Goal: Task Accomplishment & Management: Manage account settings

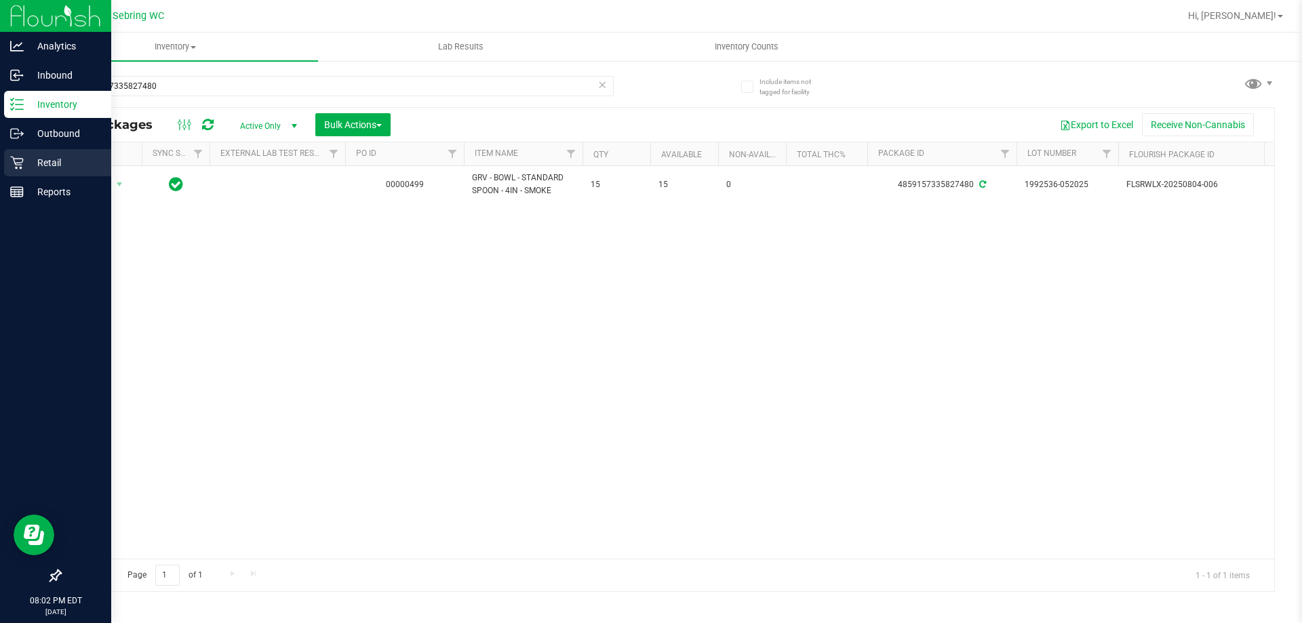
click at [27, 170] on p "Retail" at bounding box center [64, 163] width 81 height 16
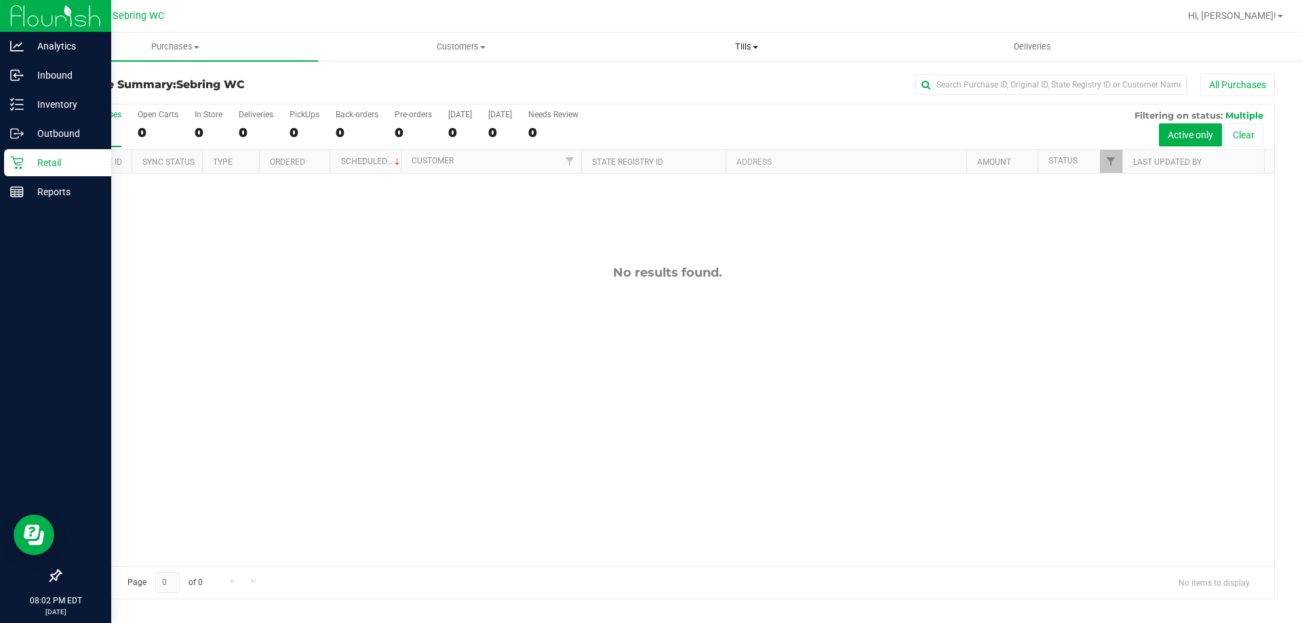
click at [765, 52] on span "Tills" at bounding box center [746, 47] width 284 height 12
click at [727, 87] on li "Manage tills" at bounding box center [747, 82] width 286 height 16
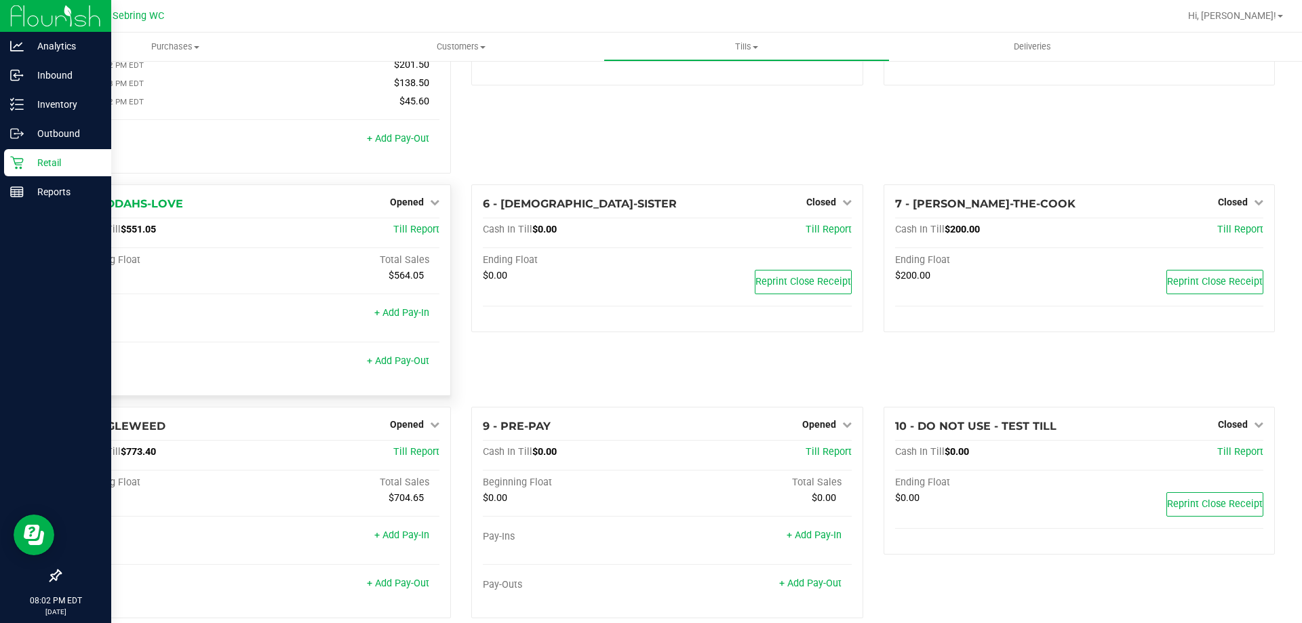
scroll to position [136, 0]
click at [409, 202] on span "Opened" at bounding box center [407, 202] width 34 height 11
click at [412, 202] on span "Opened" at bounding box center [407, 202] width 34 height 11
click at [416, 233] on link "Close Till" at bounding box center [409, 230] width 37 height 11
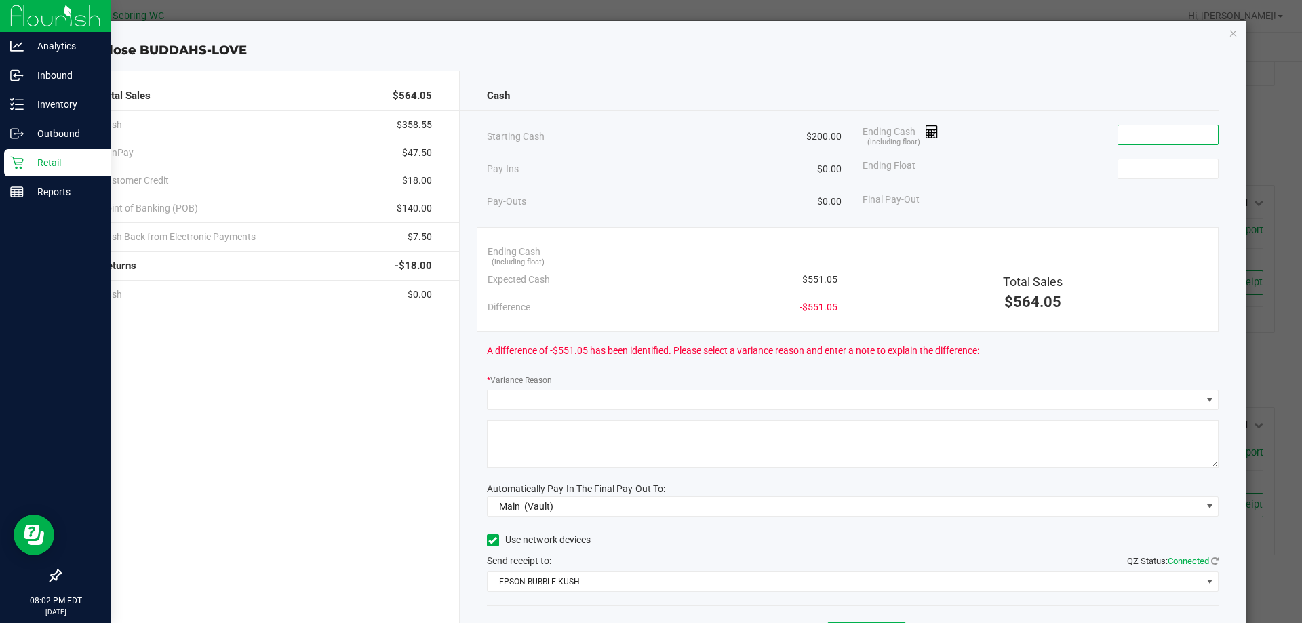
click at [1119, 138] on input at bounding box center [1169, 134] width 100 height 19
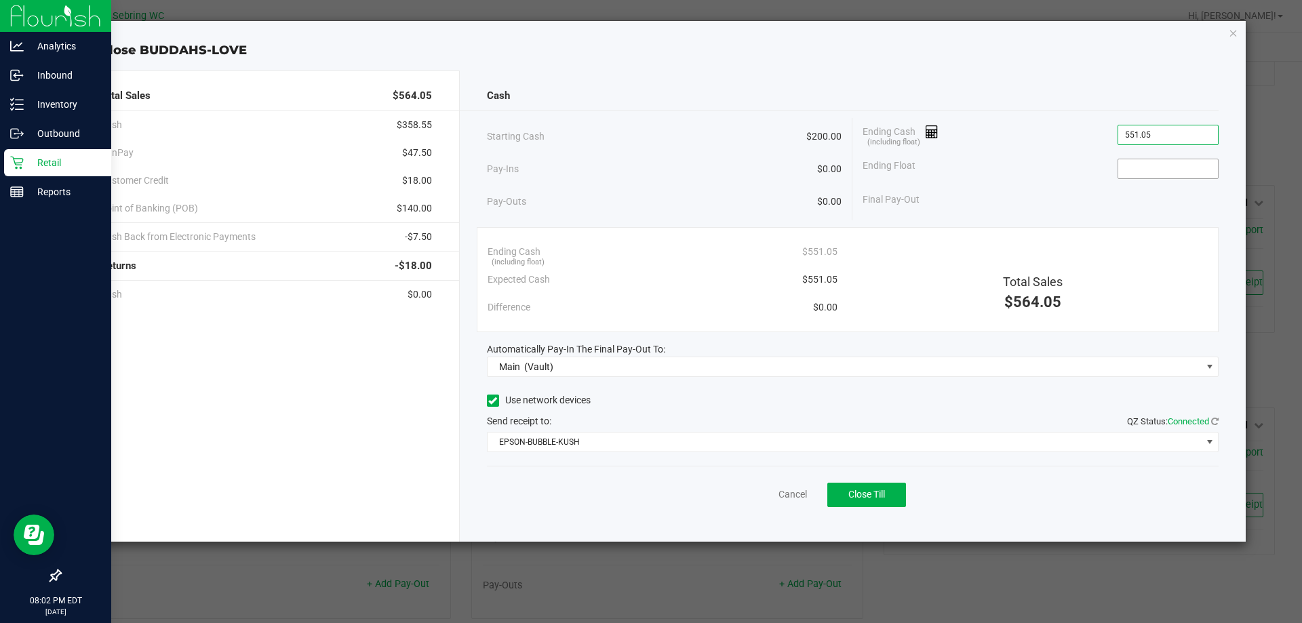
type input "$551.05"
click at [1147, 167] on input at bounding box center [1169, 168] width 100 height 19
type input "$200.00"
click at [1076, 157] on div "Ending Float $200.00" at bounding box center [1041, 169] width 356 height 34
click at [1015, 178] on div "Ending Float $200.00" at bounding box center [1041, 169] width 356 height 34
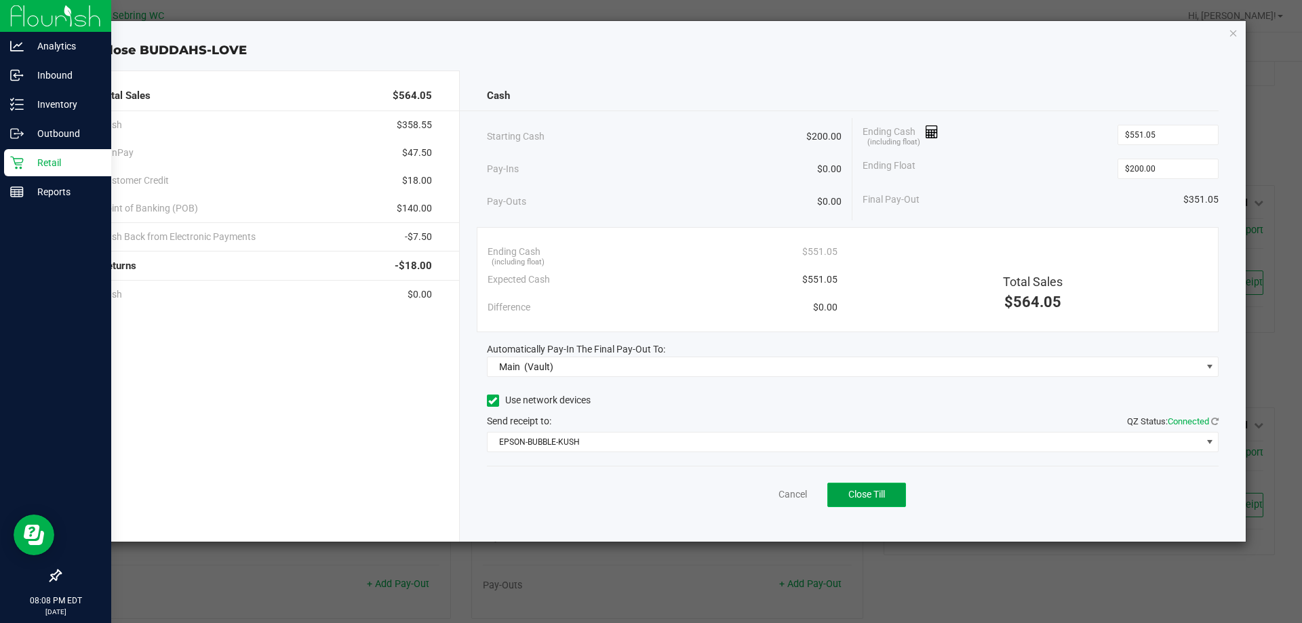
click at [849, 494] on span "Close Till" at bounding box center [867, 494] width 37 height 11
